Goal: Information Seeking & Learning: Learn about a topic

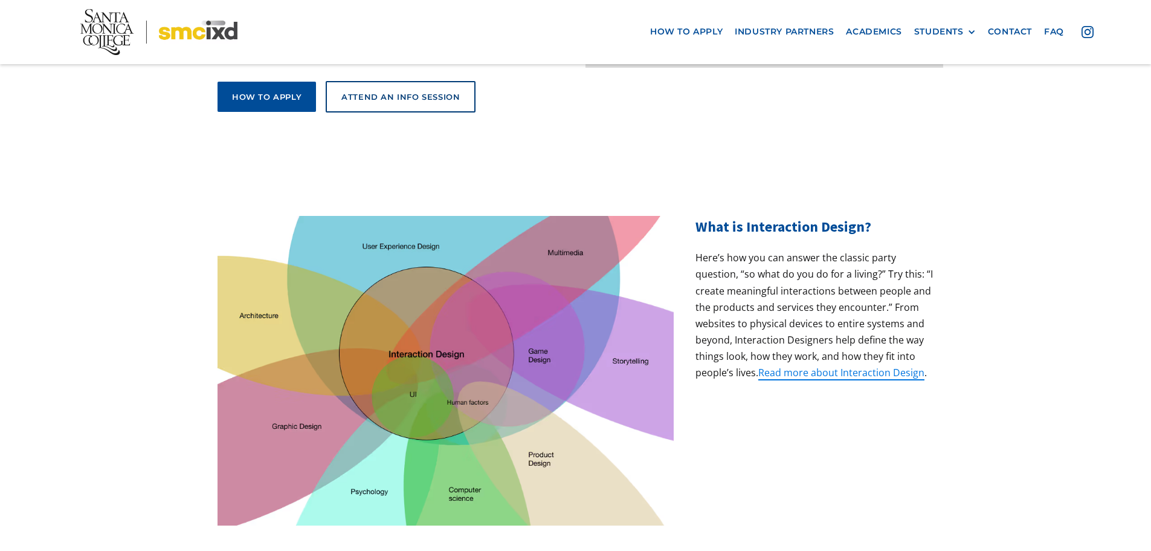
scroll to position [483, 0]
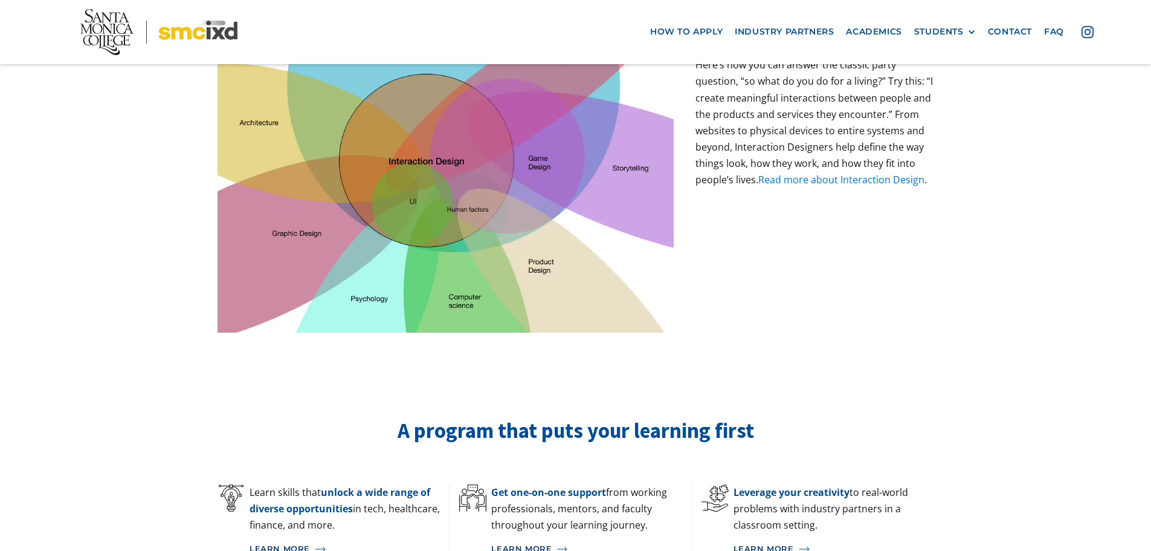
click at [830, 173] on link "Read more about Interaction Design" at bounding box center [841, 179] width 166 height 13
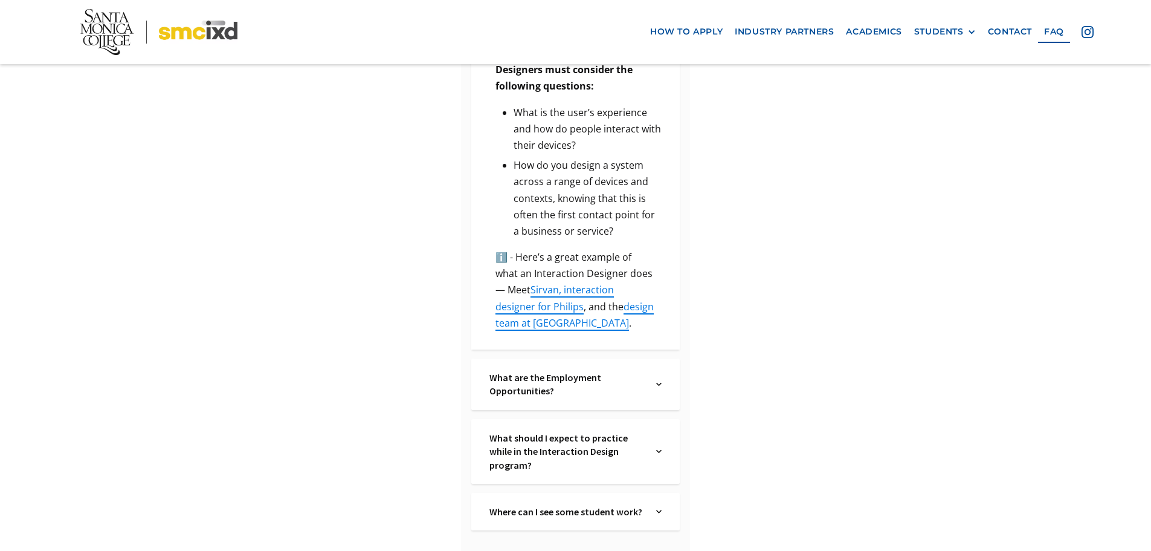
scroll to position [853, 0]
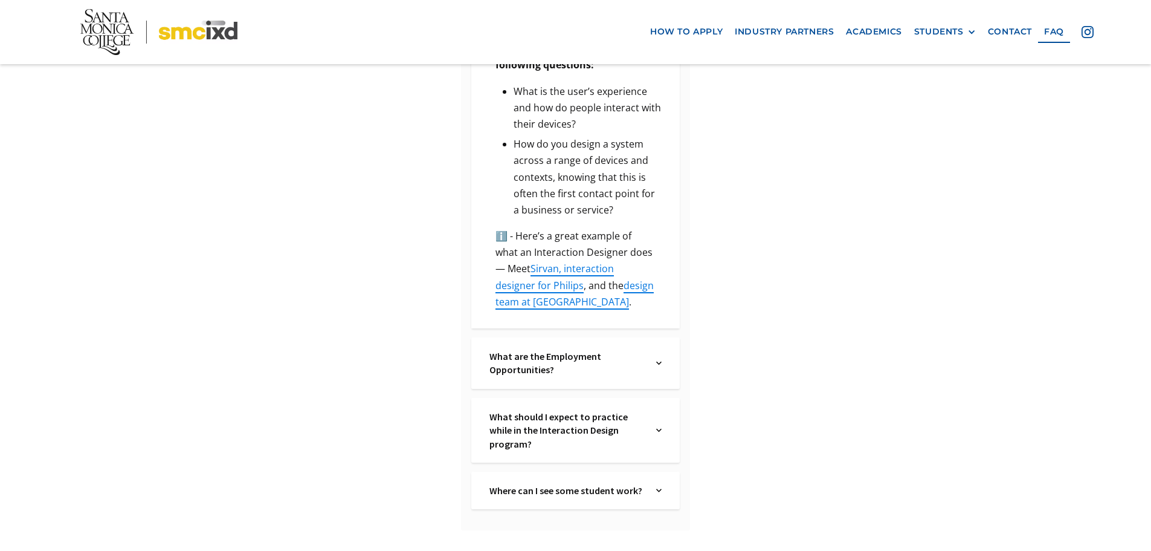
click at [663, 346] on div "What are the Employment Opportunities? Text Link" at bounding box center [575, 362] width 208 height 51
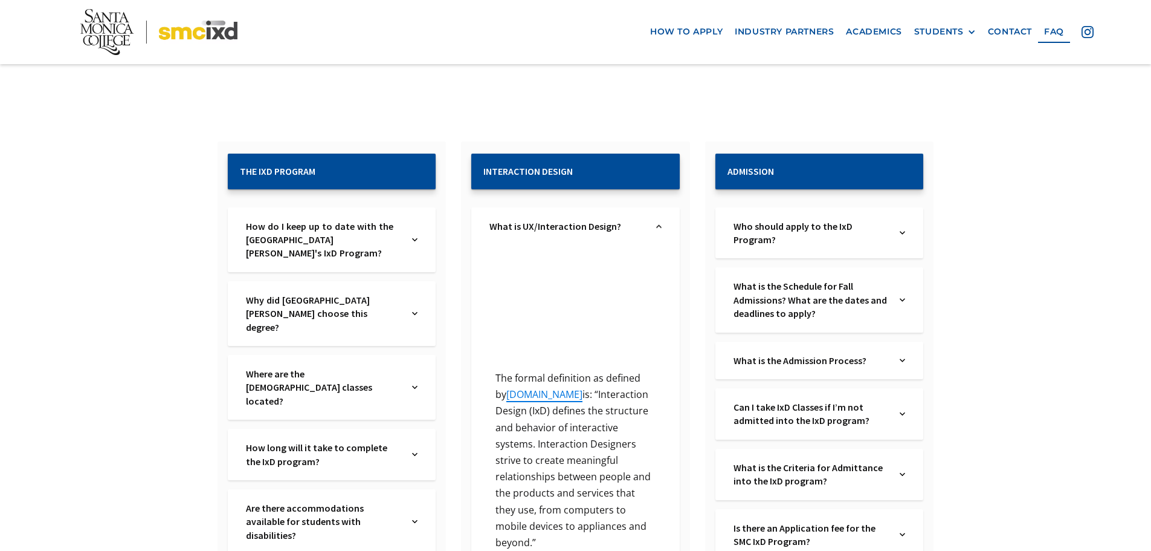
scroll to position [128, 0]
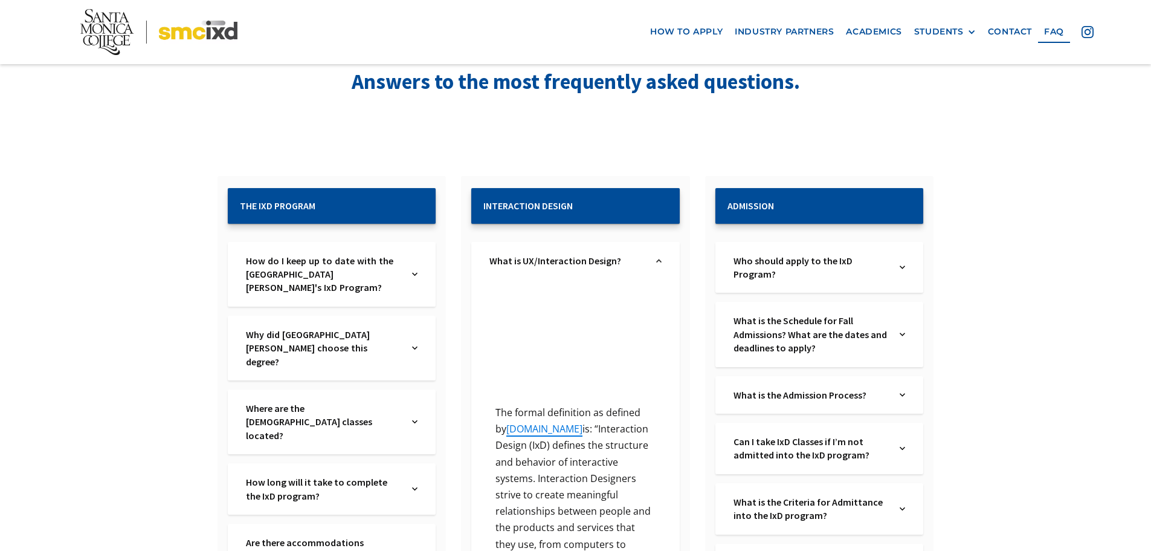
click at [419, 338] on div "Why did Santa Monica College choose this degree? Text Link" at bounding box center [332, 347] width 208 height 65
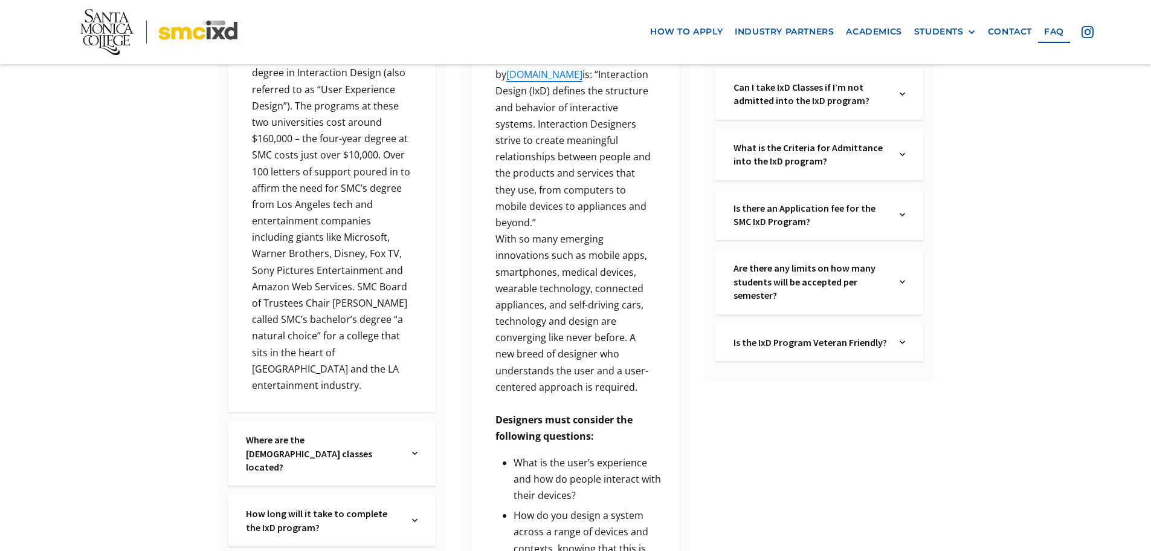
scroll to position [551, 0]
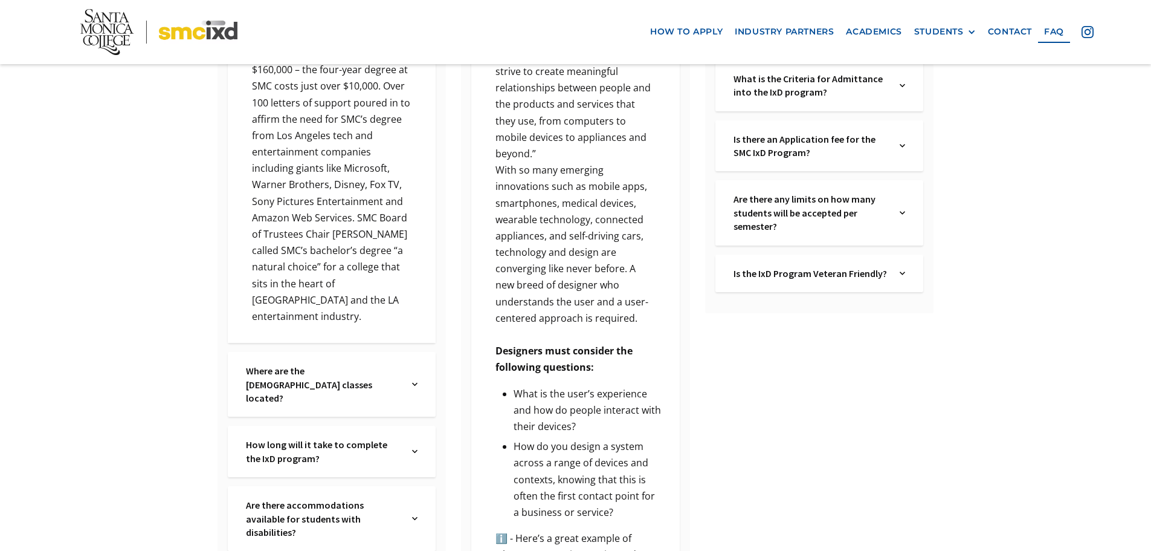
click at [419, 352] on div "Where are the IxD classes located? Text Link" at bounding box center [332, 384] width 208 height 65
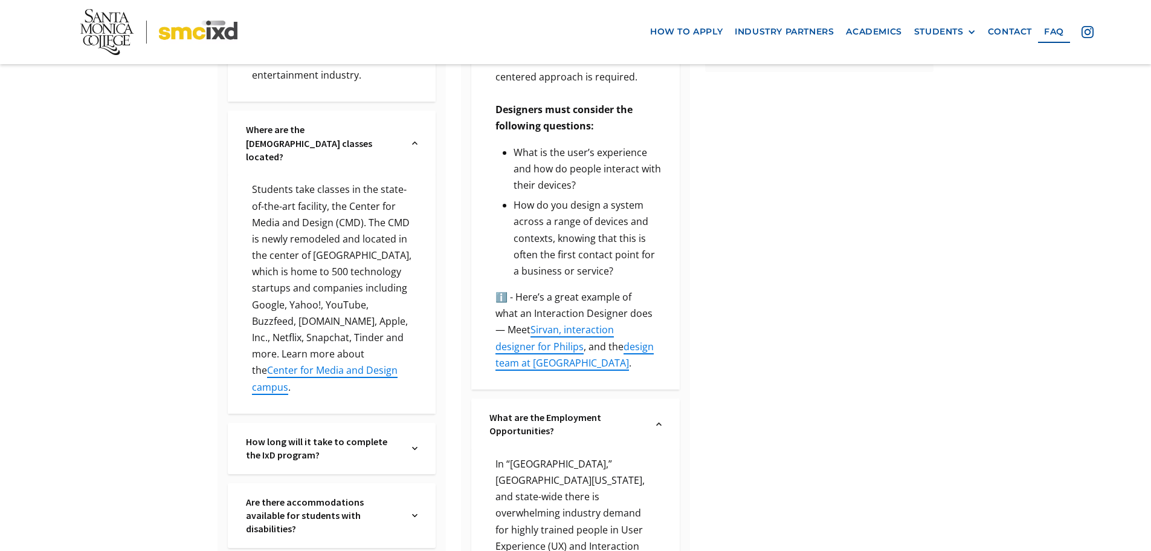
scroll to position [793, 0]
click at [419, 422] on div "How long will it take to complete the IxD program? Text Link" at bounding box center [332, 447] width 208 height 51
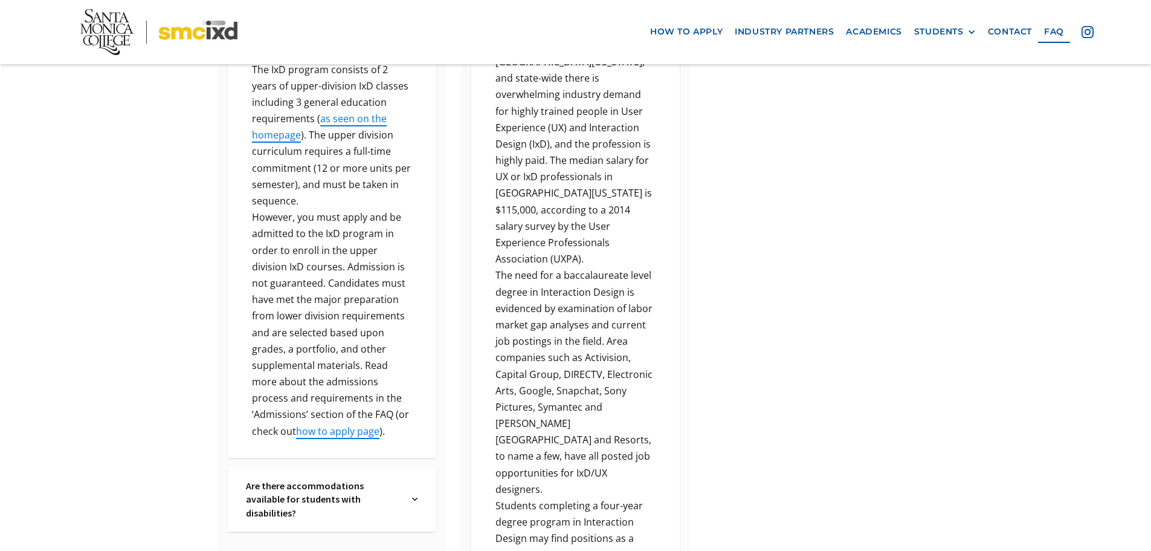
scroll to position [1216, 0]
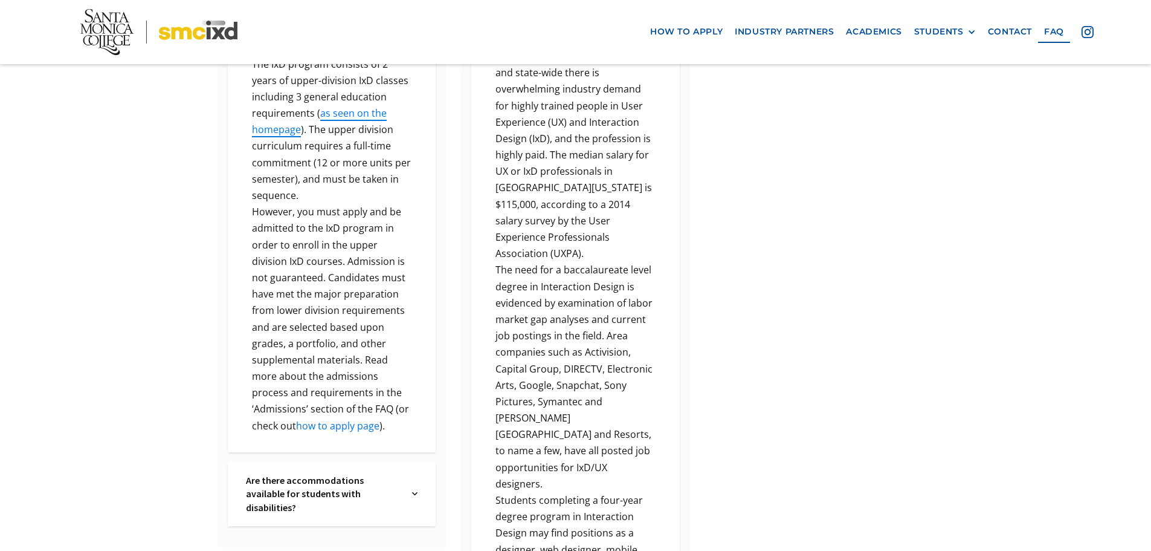
click at [357, 419] on link "how to apply page" at bounding box center [337, 425] width 83 height 13
